Goal: Task Accomplishment & Management: Manage account settings

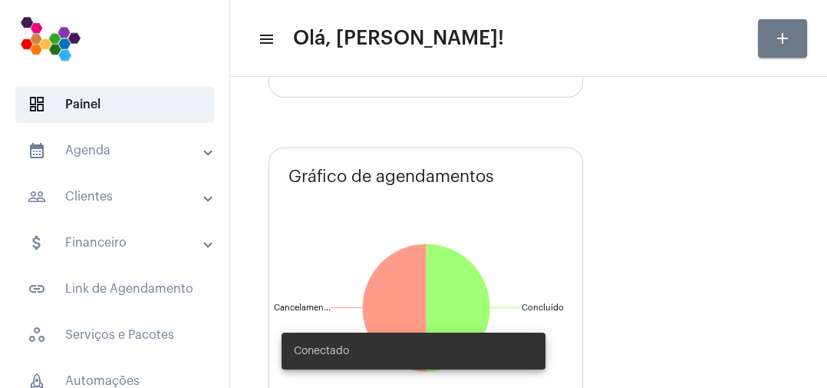
scroll to position [335, 0]
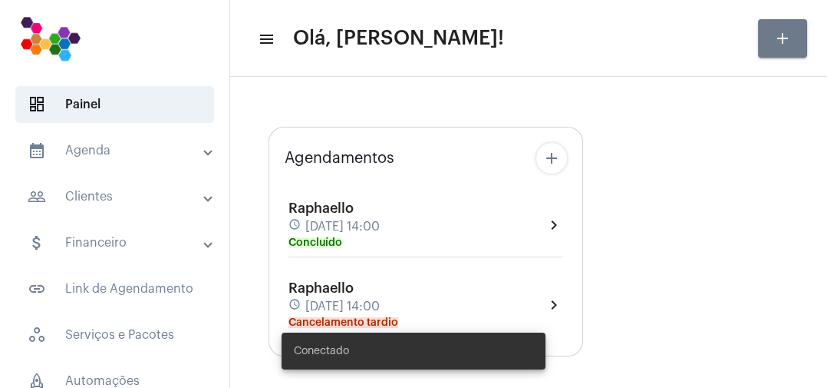
click at [68, 195] on mat-panel-title "people_outline Clientes" at bounding box center [116, 196] width 177 height 18
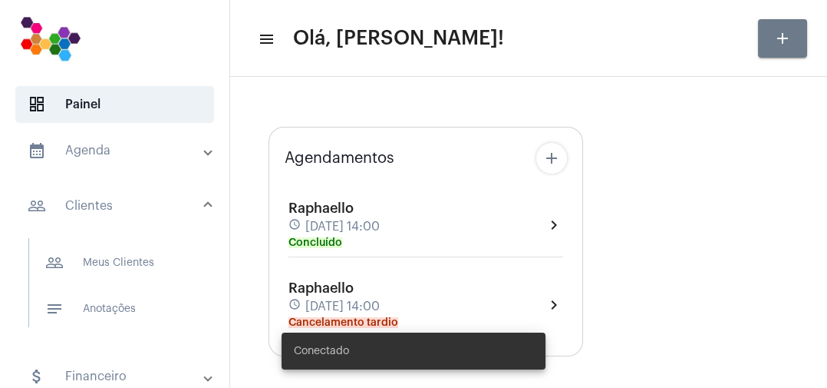
type input "https://neft.com.br/agenda"
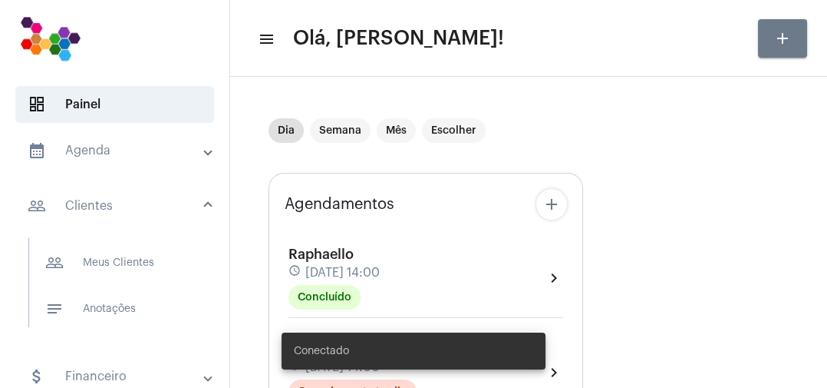
click at [118, 270] on span "people_outline Meus Clientes" at bounding box center [114, 262] width 162 height 37
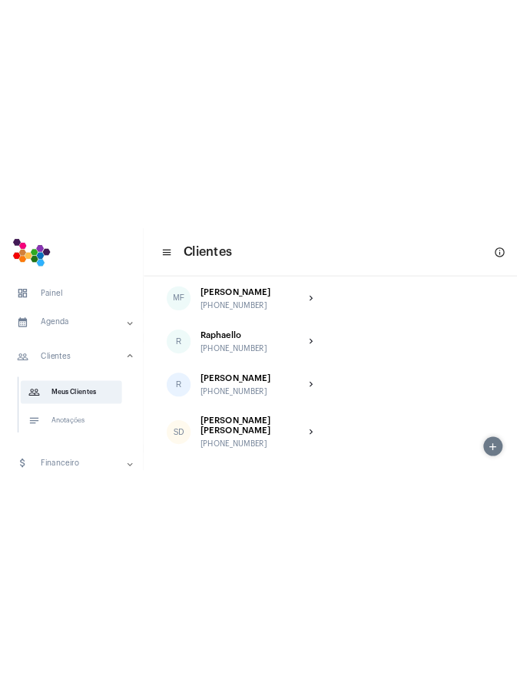
scroll to position [73, 0]
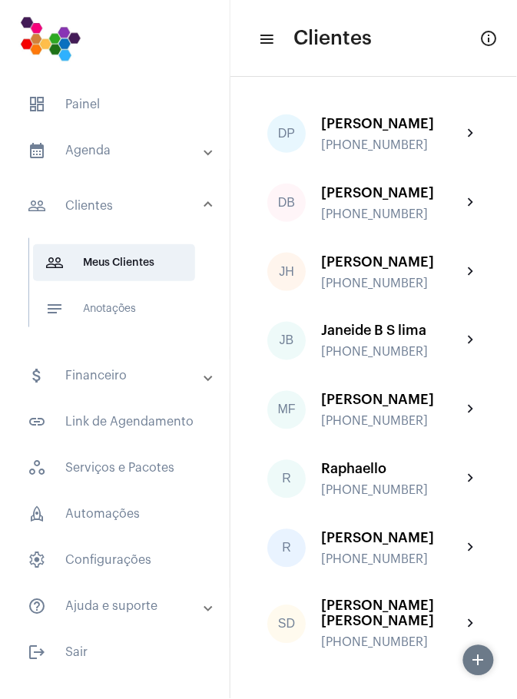
click at [86, 94] on span "dashboard Painel" at bounding box center [114, 104] width 199 height 37
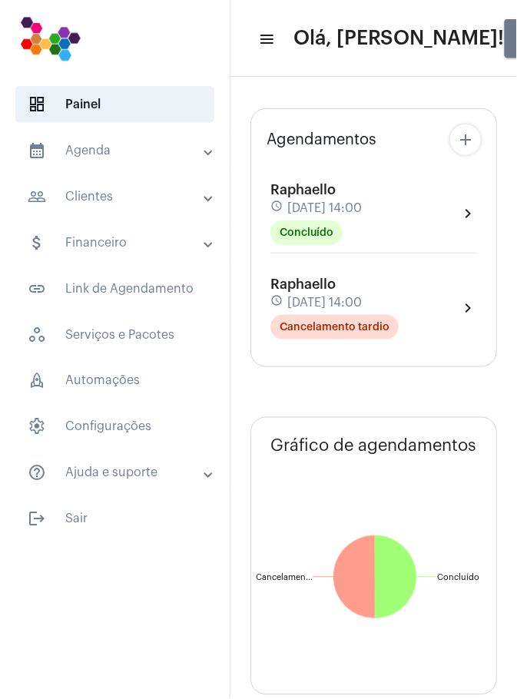
type input "https://neft.com.br/agenda"
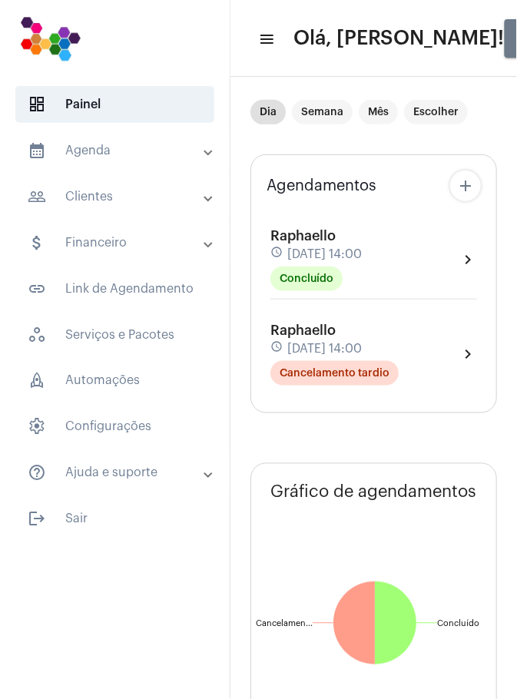
click at [125, 197] on mat-panel-title "people_outline Clientes" at bounding box center [116, 196] width 177 height 18
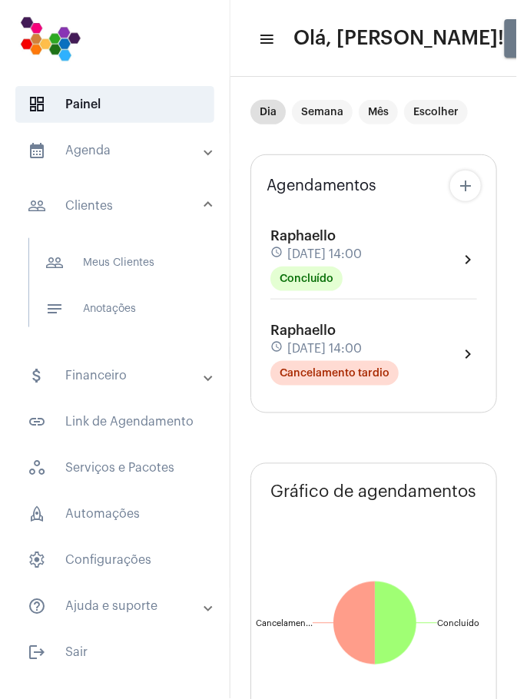
click at [139, 261] on span "people_outline Meus Clientes" at bounding box center [114, 262] width 162 height 37
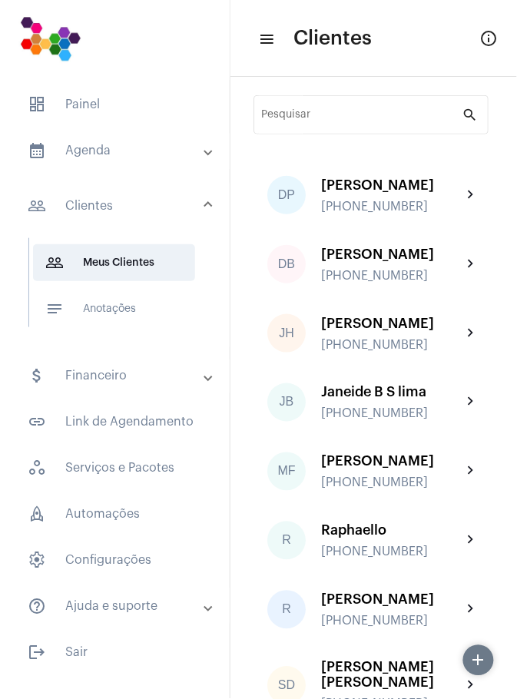
click at [499, 38] on button "info_outlined" at bounding box center [489, 38] width 31 height 31
click at [270, 45] on mat-icon "menu" at bounding box center [265, 39] width 15 height 18
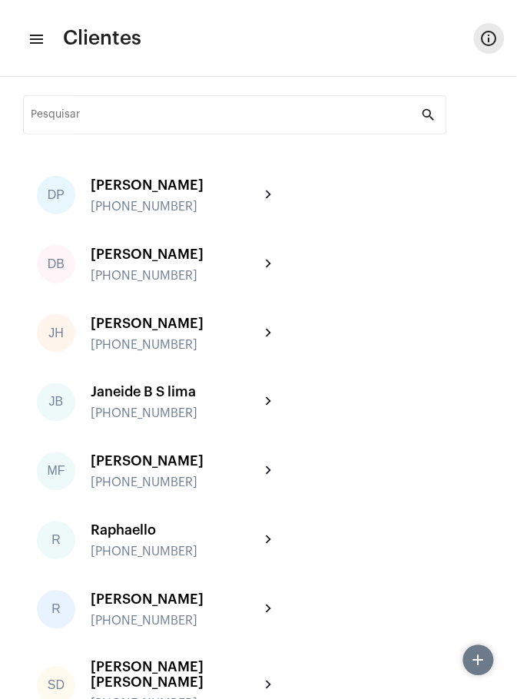
click at [488, 48] on button "info_outlined" at bounding box center [489, 38] width 31 height 31
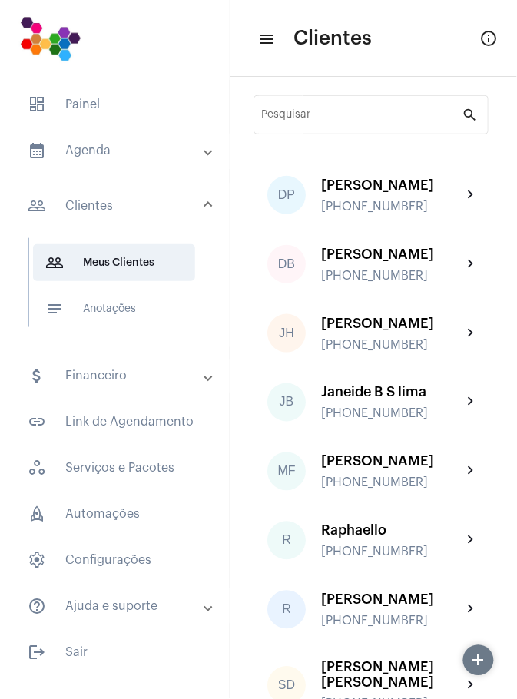
click at [125, 387] on span "settings Configurações" at bounding box center [114, 560] width 199 height 37
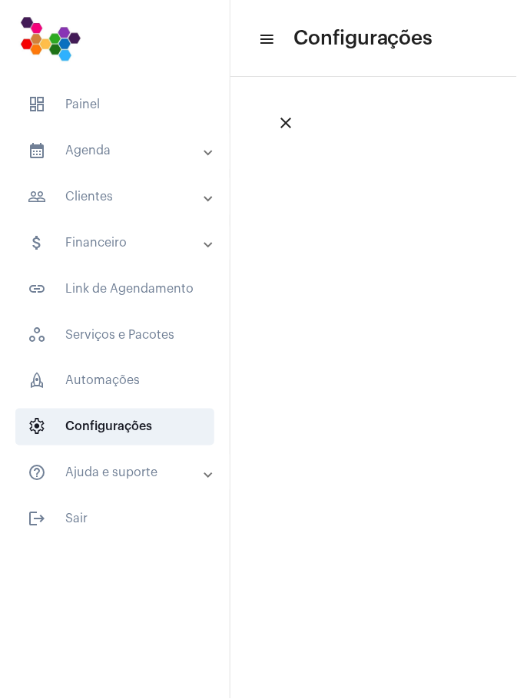
click at [139, 387] on mat-panel-title "help_outline Ajuda e suporte" at bounding box center [116, 473] width 177 height 18
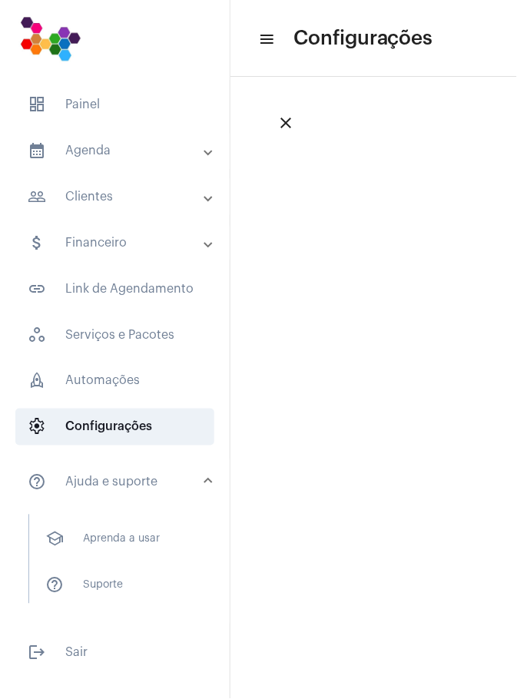
click at [121, 387] on span "help_outline Suporte" at bounding box center [114, 585] width 162 height 37
click at [118, 378] on span "rocket_outlined Automações" at bounding box center [114, 380] width 199 height 37
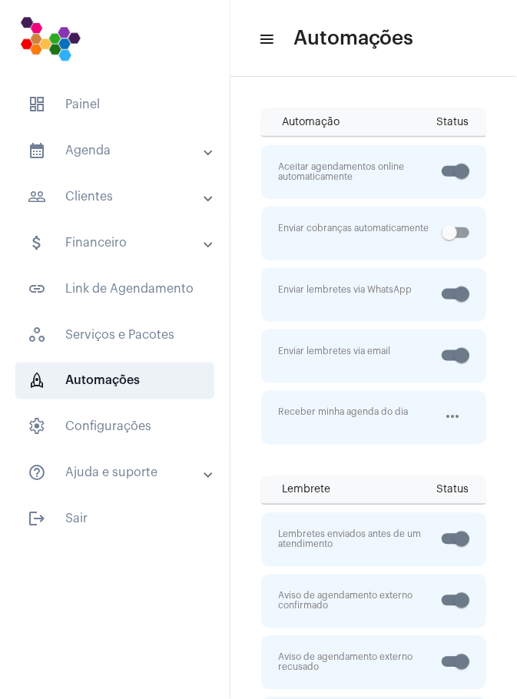
click at [141, 341] on span "workspaces_outlined Serviços e Pacotes" at bounding box center [114, 334] width 199 height 37
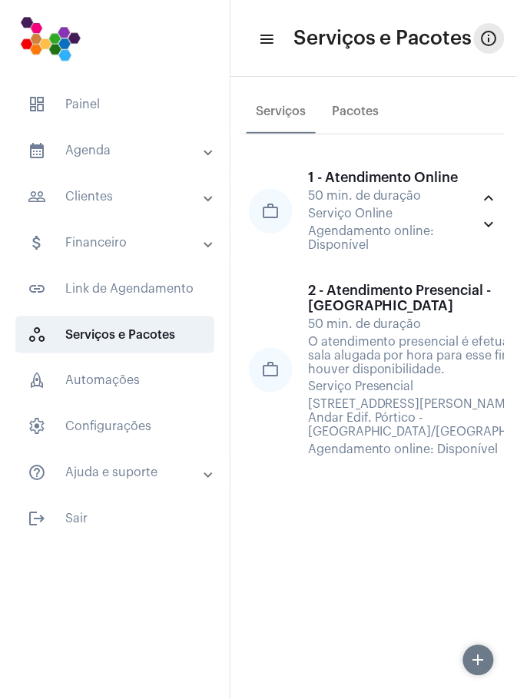
click at [494, 46] on mat-icon "info_outlined" at bounding box center [489, 38] width 18 height 18
click at [147, 289] on span "link_outlined Link de Agendamento" at bounding box center [114, 288] width 199 height 37
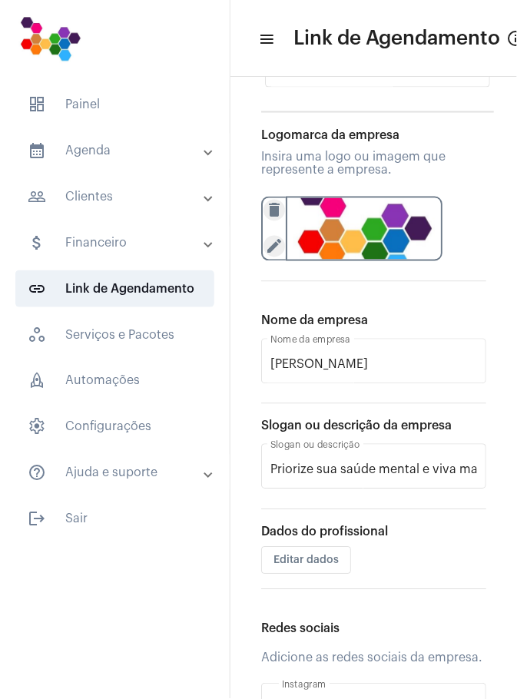
scroll to position [206, 0]
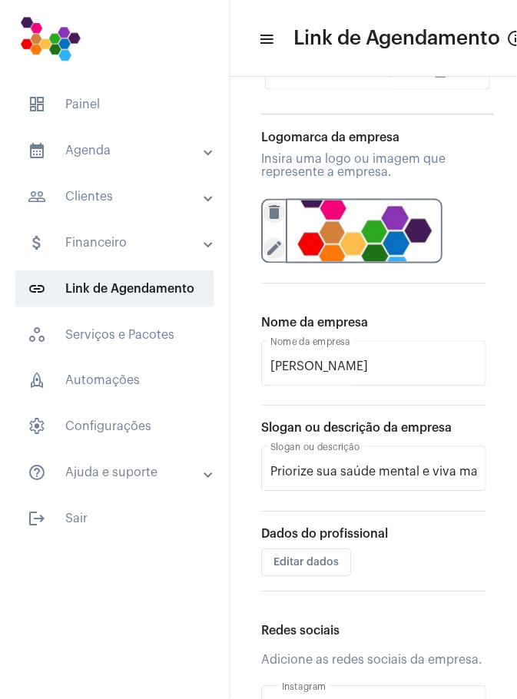
click at [101, 150] on mat-panel-title "calendar_month_outlined Agenda" at bounding box center [116, 150] width 177 height 18
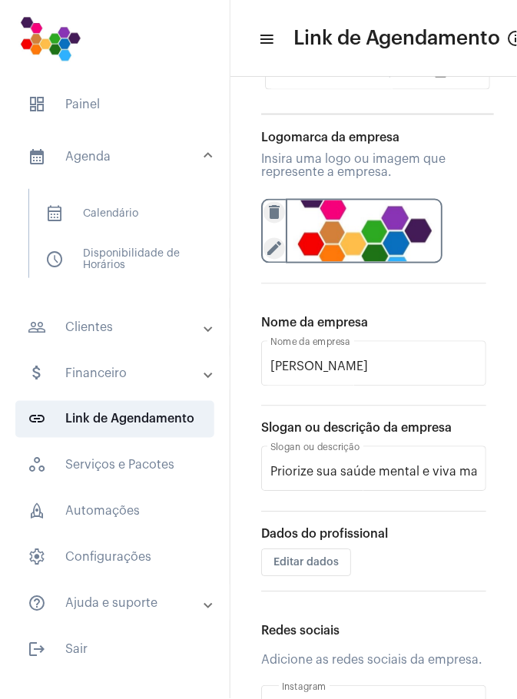
click at [206, 322] on span at bounding box center [208, 327] width 6 height 13
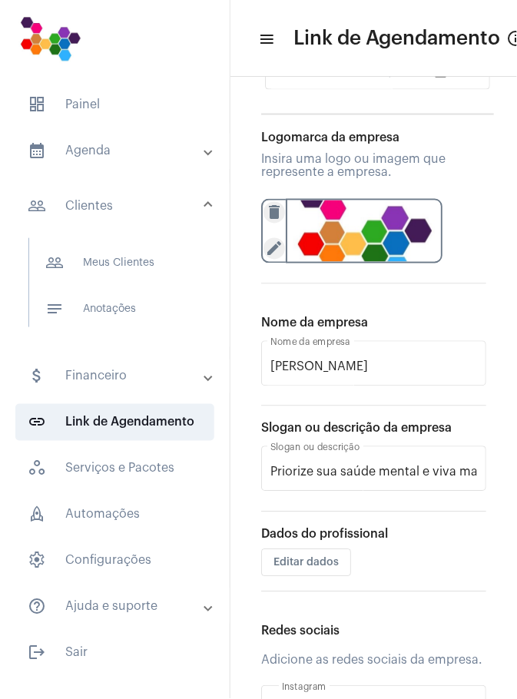
click at [154, 266] on span "people_outline Meus Clientes" at bounding box center [114, 262] width 162 height 37
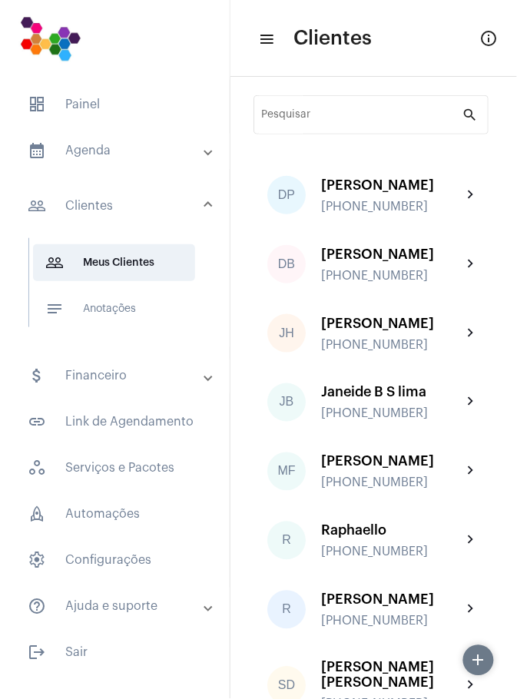
click at [484, 387] on div "JB Janeide B S lima +5513981083785 chevron_right" at bounding box center [373, 402] width 225 height 63
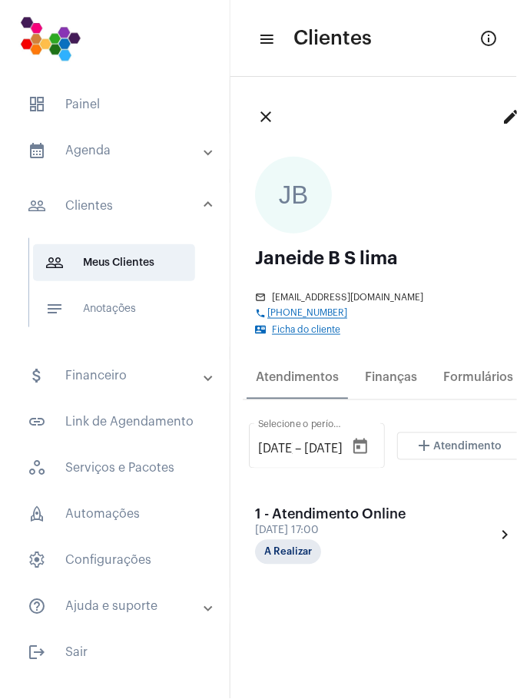
click at [123, 223] on mat-expansion-panel-header "people_outline Clientes" at bounding box center [119, 205] width 220 height 49
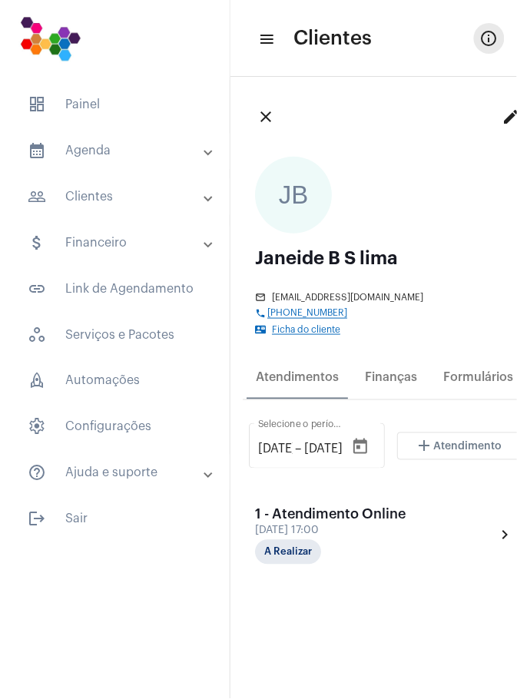
click at [490, 39] on mat-icon "info_outlined" at bounding box center [489, 38] width 18 height 18
click at [499, 42] on button "info_outlined" at bounding box center [489, 38] width 31 height 31
click at [132, 165] on mat-expansion-panel-header "calendar_month_outlined Agenda" at bounding box center [119, 150] width 220 height 37
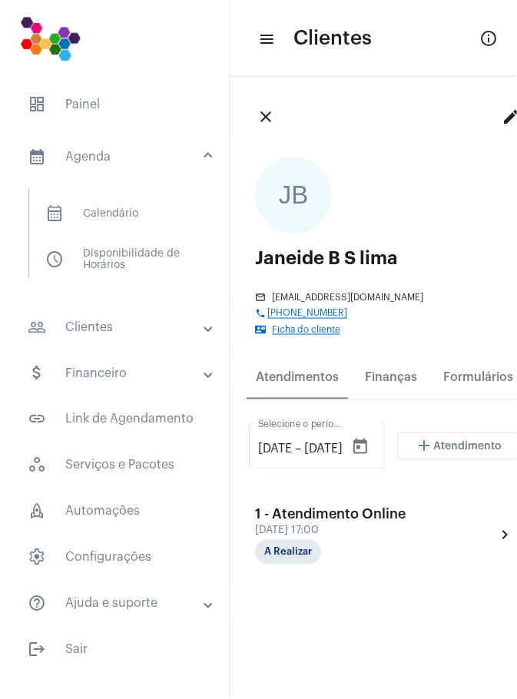
click at [183, 325] on mat-panel-title "people_outline Clientes" at bounding box center [116, 327] width 177 height 18
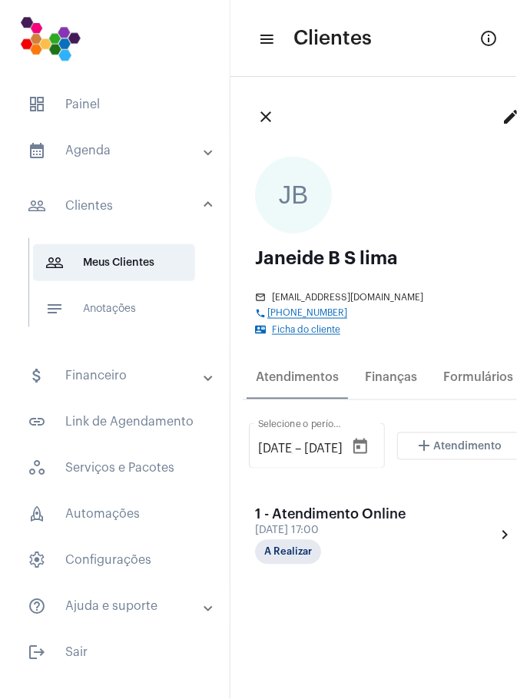
click at [170, 267] on span "people_outline Meus Clientes" at bounding box center [114, 262] width 162 height 37
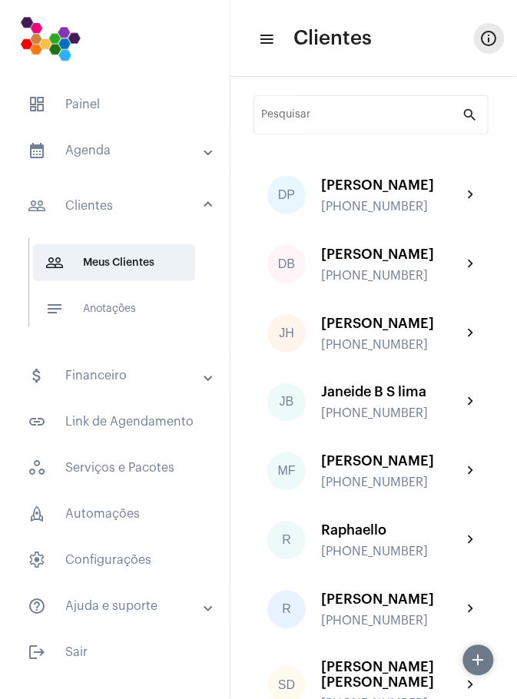
click at [491, 41] on mat-icon "info_outlined" at bounding box center [489, 38] width 18 height 18
click at [109, 210] on mat-panel-title "people_outline Clientes" at bounding box center [116, 206] width 177 height 18
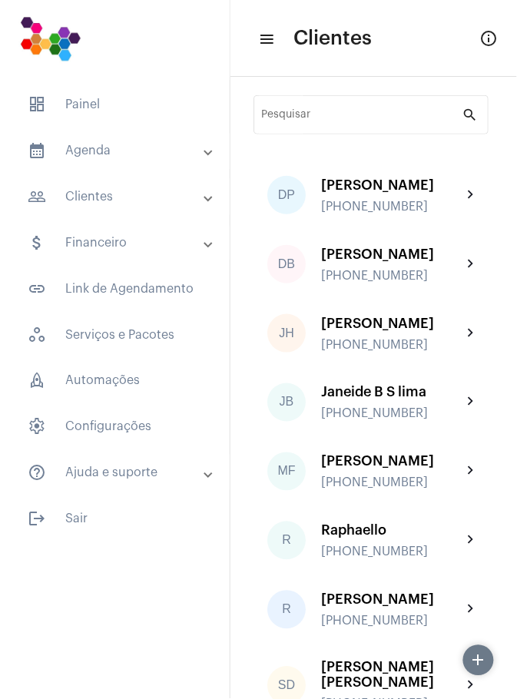
click at [210, 203] on mat-expansion-panel-header "people_outline Clientes" at bounding box center [119, 196] width 220 height 37
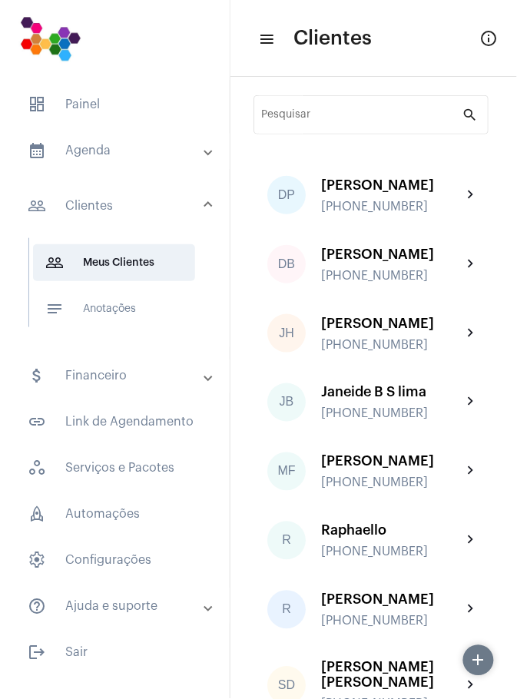
click at [272, 45] on mat-icon "menu" at bounding box center [265, 39] width 15 height 18
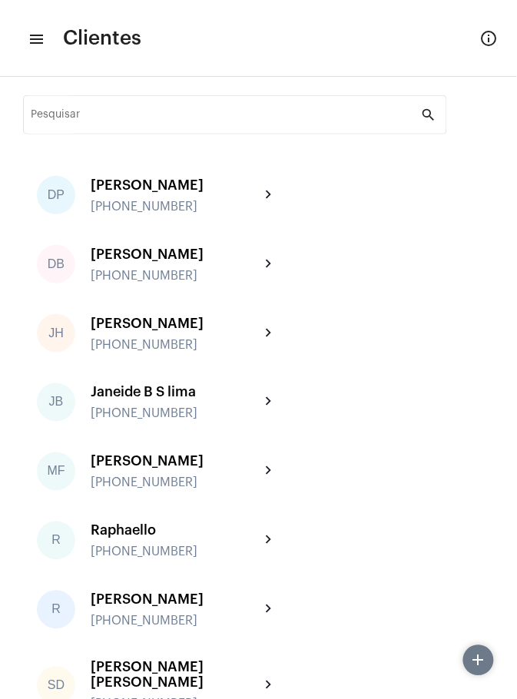
click at [38, 41] on mat-icon "menu" at bounding box center [35, 39] width 15 height 18
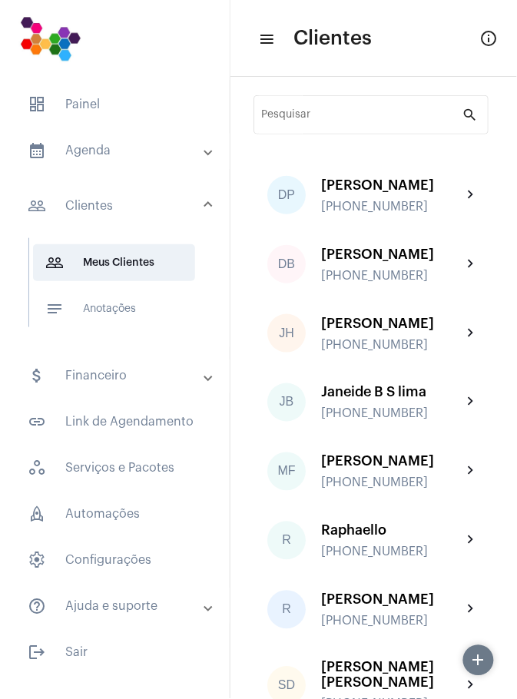
click at [153, 387] on mat-panel-title "help_outline Ajuda e suporte" at bounding box center [116, 606] width 177 height 18
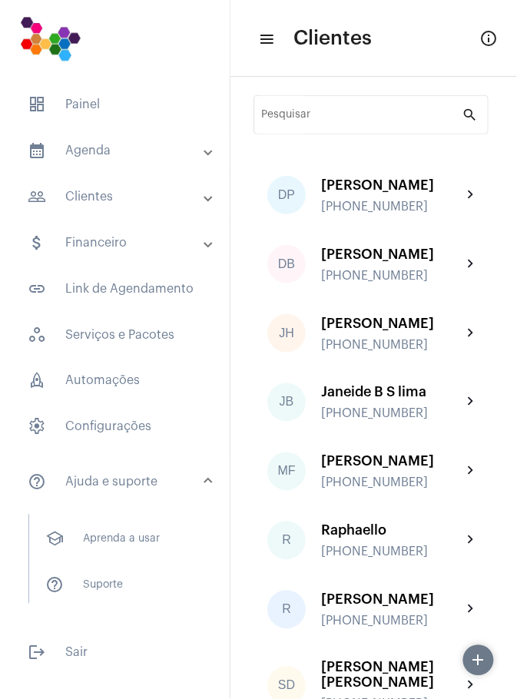
click at [134, 387] on span "help_outline Suporte" at bounding box center [114, 585] width 162 height 37
click at [132, 114] on span "dashboard Painel" at bounding box center [114, 104] width 199 height 37
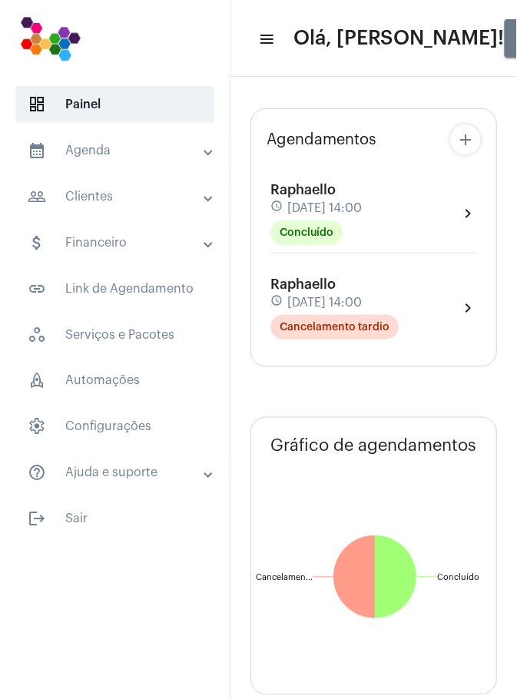
type input "https://neft.com.br/agenda"
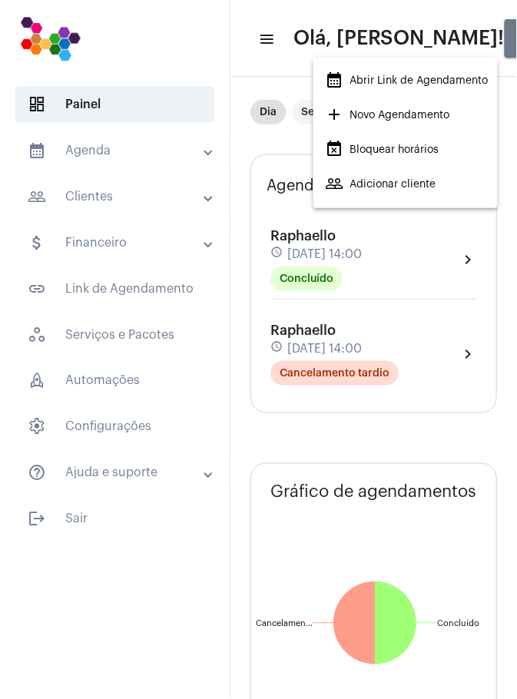
click at [335, 9] on div at bounding box center [258, 349] width 517 height 699
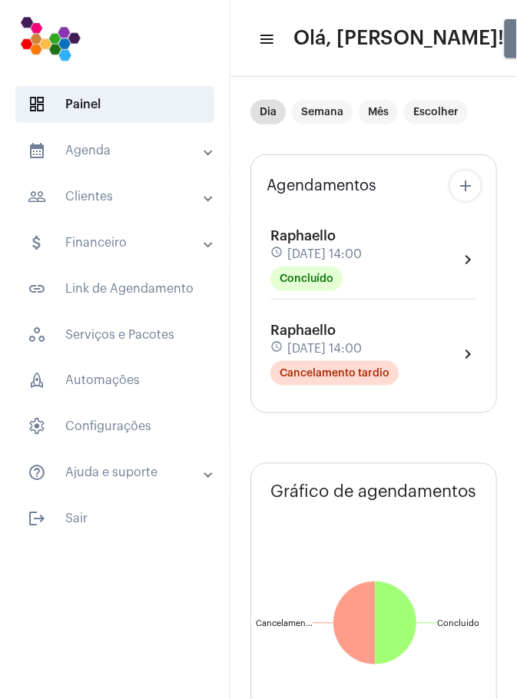
click at [270, 47] on mat-icon "menu" at bounding box center [265, 39] width 15 height 18
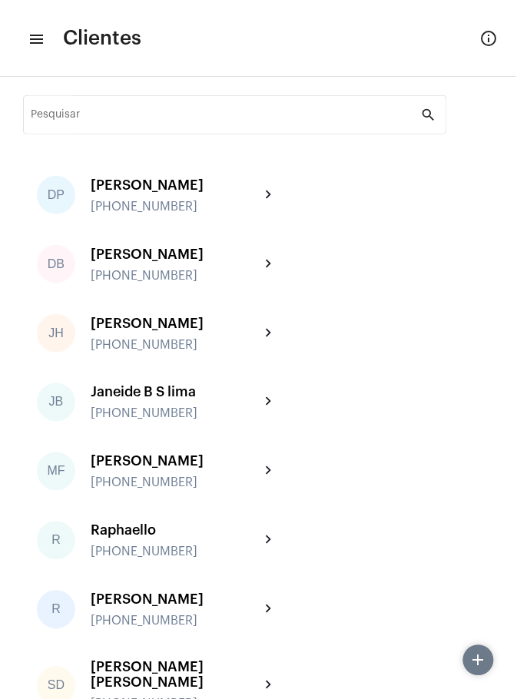
click at [494, 31] on mat-icon "info_outlined" at bounding box center [489, 38] width 18 height 18
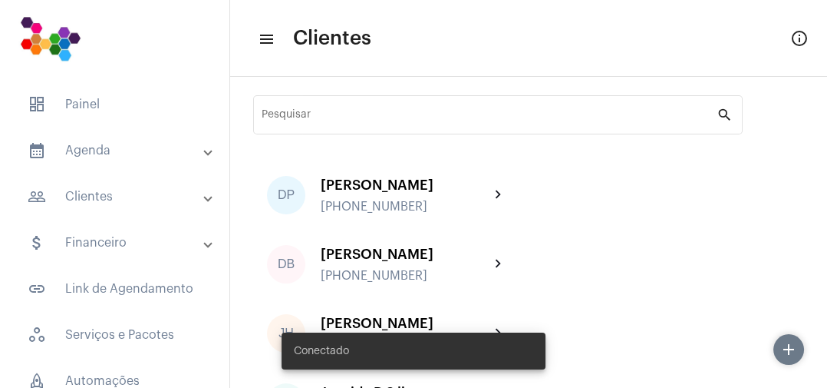
click at [107, 191] on mat-panel-title "people_outline Clientes" at bounding box center [116, 196] width 177 height 18
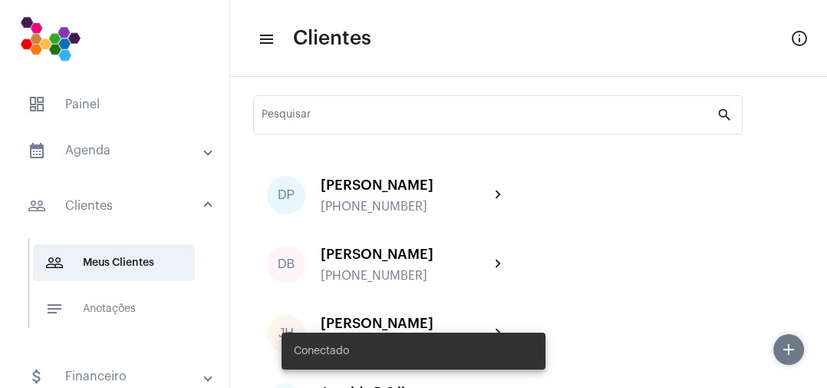
click at [114, 211] on mat-panel-title "people_outline Clientes" at bounding box center [116, 206] width 177 height 18
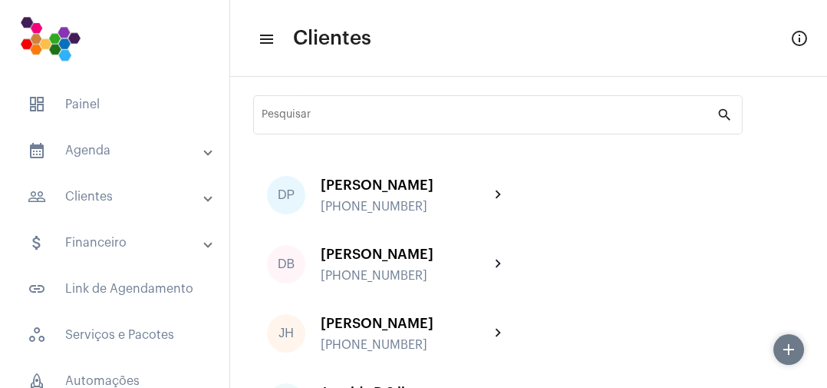
click at [788, 350] on mat-icon "add" at bounding box center [789, 349] width 18 height 18
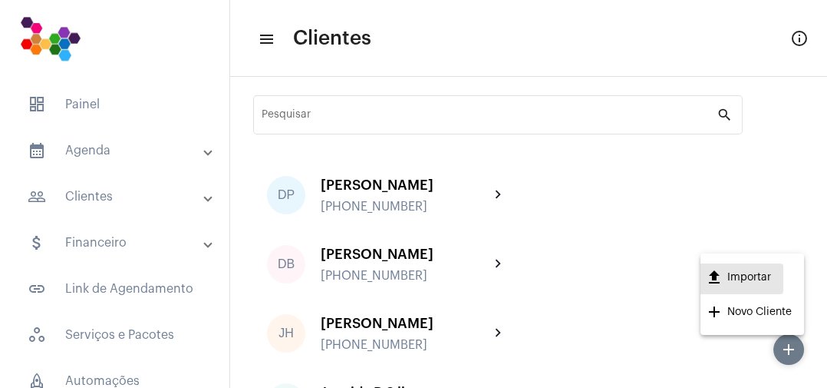
click at [763, 275] on span "upload Importar" at bounding box center [738, 278] width 66 height 31
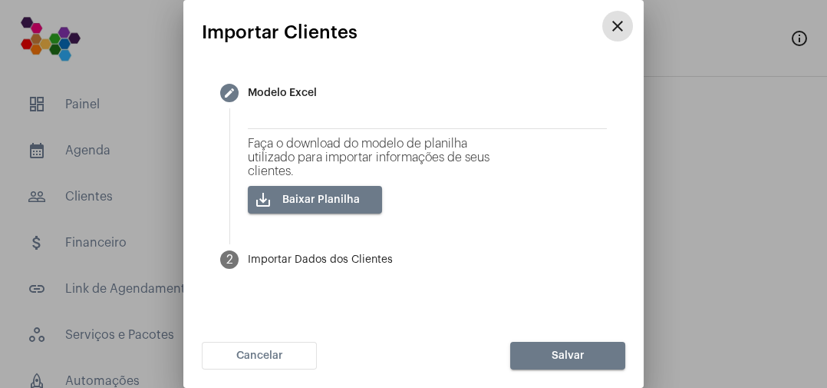
click at [355, 200] on span "save_alt Baixar Planilha" at bounding box center [321, 199] width 78 height 11
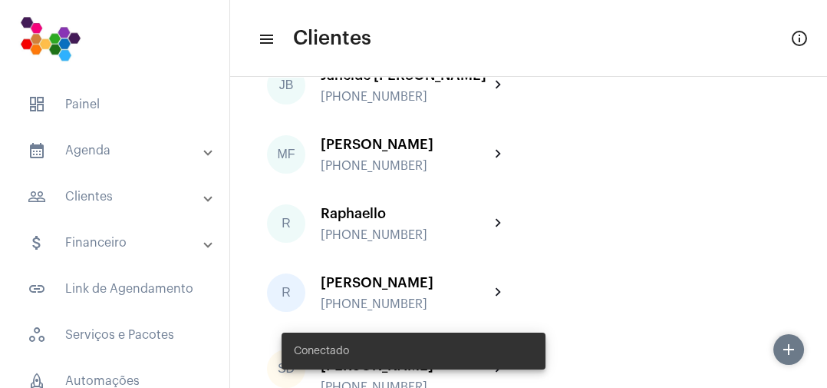
scroll to position [358, 0]
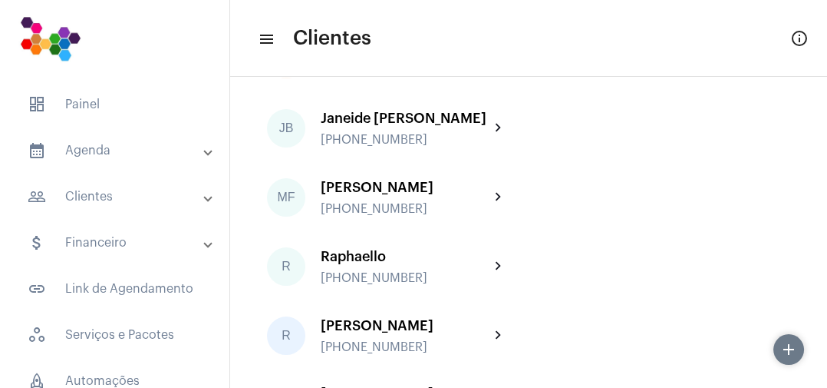
scroll to position [358, 0]
